Goal: Ask a question: Seek information or help from site administrators or community

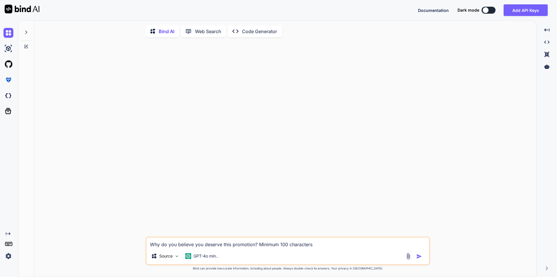
click at [419, 258] on img "button" at bounding box center [420, 256] width 6 height 6
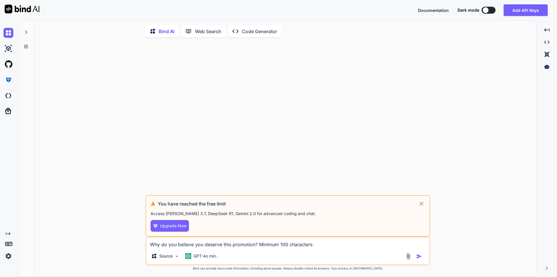
click at [421, 202] on icon at bounding box center [421, 203] width 7 height 7
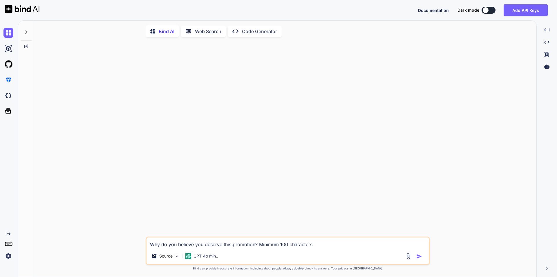
click at [179, 94] on div at bounding box center [288, 139] width 283 height 194
click at [40, 8] on div at bounding box center [23, 10] width 46 height 20
click at [18, 12] on img at bounding box center [22, 9] width 35 height 9
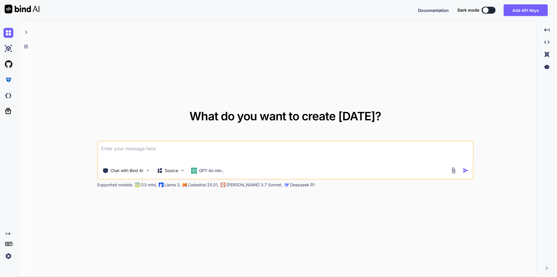
click at [25, 10] on img at bounding box center [22, 9] width 35 height 9
click at [114, 147] on textarea at bounding box center [285, 151] width 375 height 21
paste textarea "[PERSON_NAME]"
type textarea "x"
type textarea "[PERSON_NAME]"
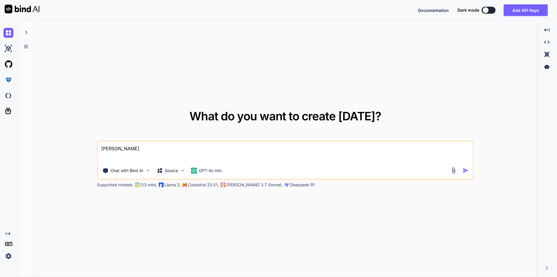
type textarea "x"
click at [190, 152] on textarea at bounding box center [285, 151] width 375 height 21
type textarea "x"
type textarea "e"
type textarea "x"
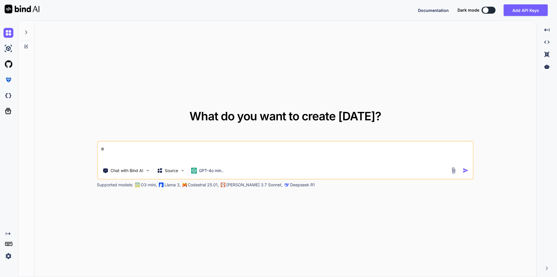
type textarea "es"
type textarea "x"
type textarea "ess"
type textarea "x"
type textarea "essa"
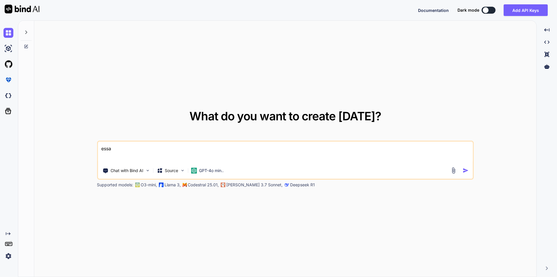
type textarea "x"
type textarea "essay"
type textarea "x"
type textarea "essay"
type textarea "x"
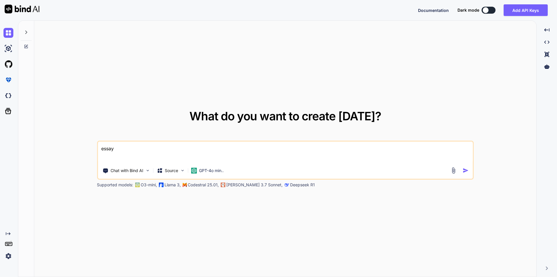
type textarea "essay o"
type textarea "x"
type textarea "essay on"
type textarea "x"
type textarea "essay on"
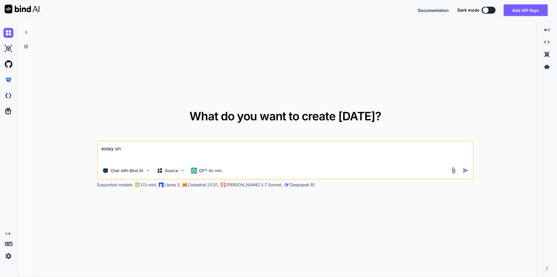
type textarea "x"
type textarea "essay on i"
type textarea "x"
type textarea "essay on in"
type textarea "x"
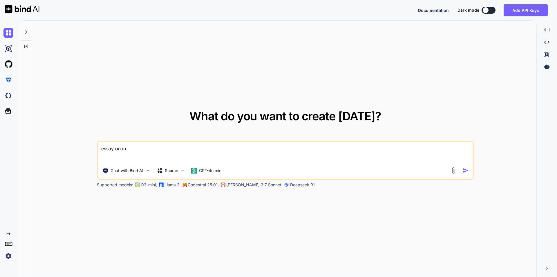
type textarea "essay on ind"
type textarea "x"
type textarea "essay on [GEOGRAPHIC_DATA]"
type textarea "x"
type textarea "essay on indep"
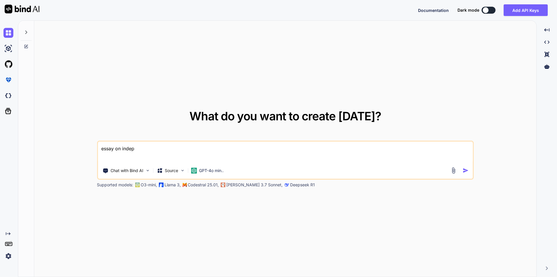
type textarea "x"
type textarea "essay on indepe"
type textarea "x"
type textarea "essay on indepen"
type textarea "x"
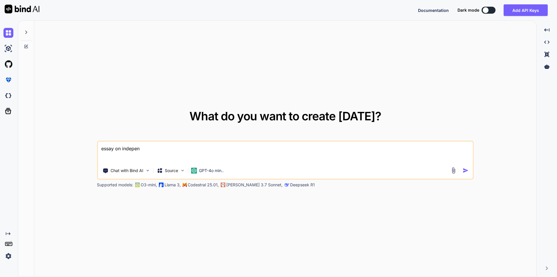
type textarea "essay on independ"
type textarea "x"
type textarea "essay on independe"
type textarea "x"
type textarea "essay on independen"
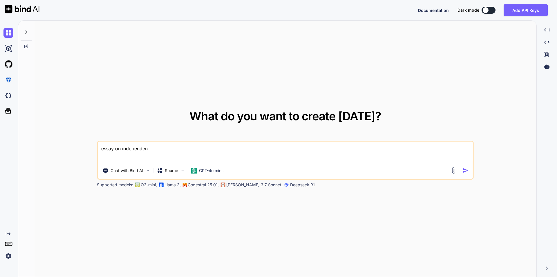
type textarea "x"
type textarea "essay on independenc"
type textarea "x"
type textarea "essay on independence"
type textarea "x"
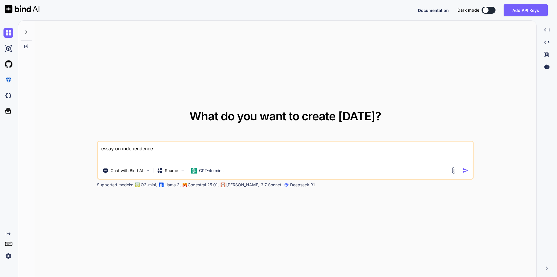
type textarea "essay on independence"
type textarea "x"
type textarea "essay on independence d"
type textarea "x"
type textarea "essay on independence da"
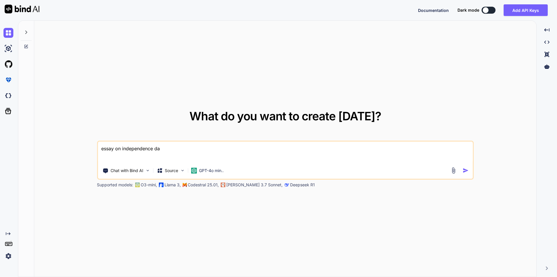
type textarea "x"
type textarea "essay on [DATE]"
click at [464, 171] on img "button" at bounding box center [466, 170] width 6 height 6
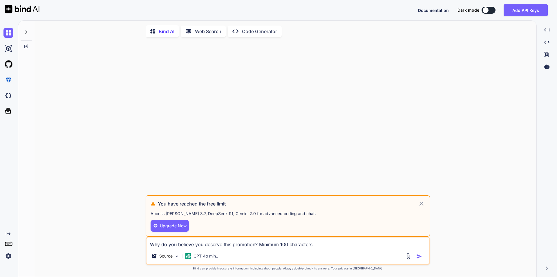
click at [423, 206] on icon at bounding box center [421, 203] width 7 height 7
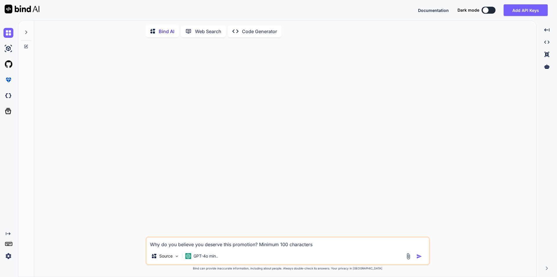
click at [208, 30] on p "Web Search" at bounding box center [208, 31] width 26 height 7
type textarea "x"
